Goal: Find specific page/section: Find specific page/section

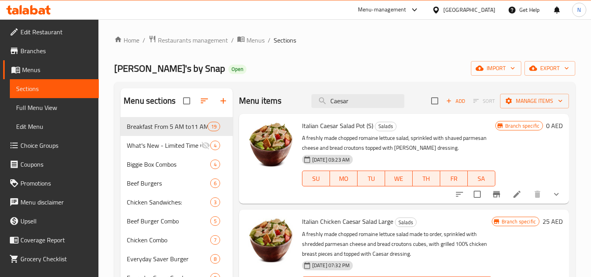
scroll to position [87, 0]
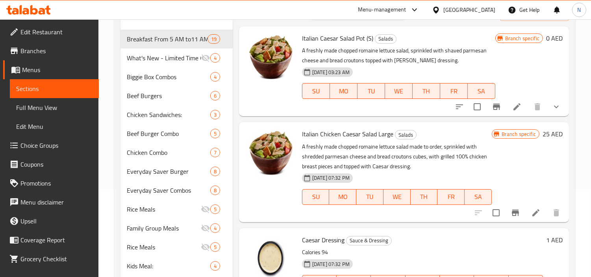
click at [477, 14] on div "[GEOGRAPHIC_DATA]" at bounding box center [470, 10] width 52 height 9
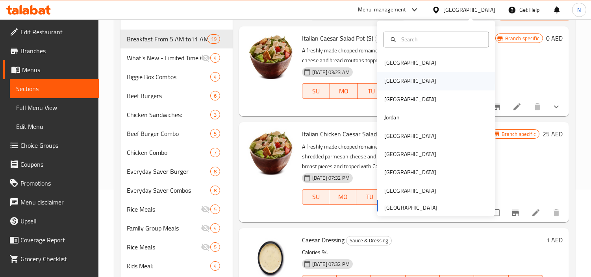
click at [421, 79] on div "Egypt" at bounding box center [436, 81] width 118 height 18
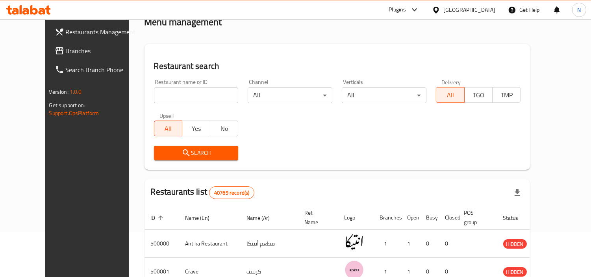
scroll to position [87, 0]
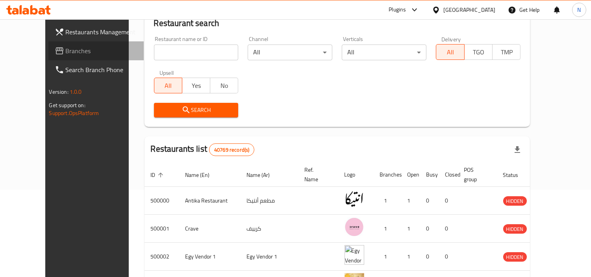
click at [66, 51] on span "Branches" at bounding box center [102, 50] width 72 height 9
